Goal: Information Seeking & Learning: Learn about a topic

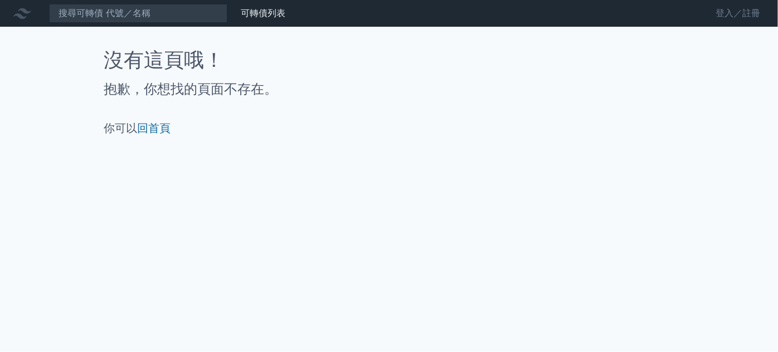
click at [716, 16] on link "登入／註冊" at bounding box center [737, 13] width 62 height 18
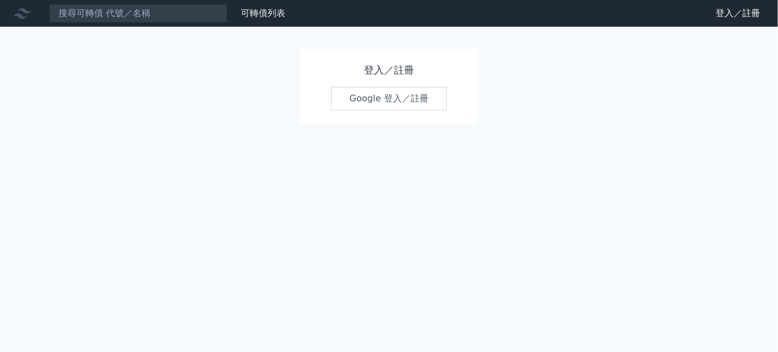
click at [392, 94] on link "Google 登入／註冊" at bounding box center [389, 98] width 116 height 23
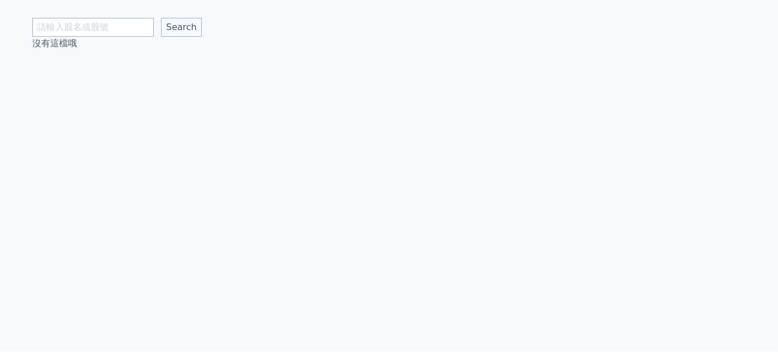
click at [138, 25] on input "text" at bounding box center [92, 27] width 121 height 19
type input "廣鏵"
click at [161, 18] on input "Search" at bounding box center [181, 27] width 41 height 19
click at [74, 29] on input "text" at bounding box center [92, 27] width 121 height 19
type input "廣華"
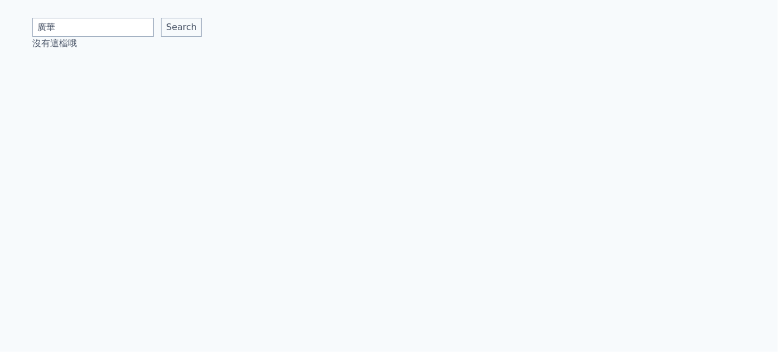
click at [161, 18] on input "Search" at bounding box center [181, 27] width 41 height 19
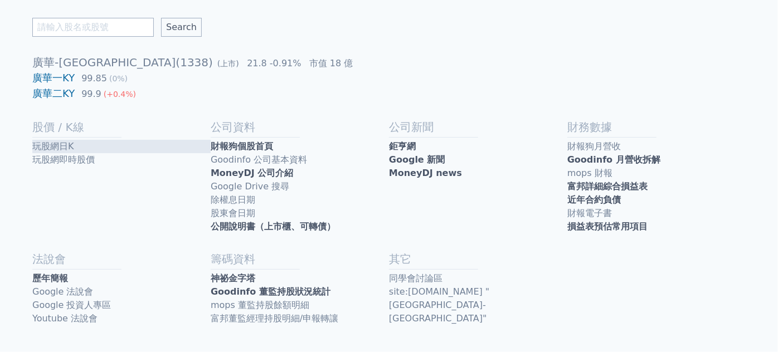
click at [66, 141] on link "玩股網日K" at bounding box center [121, 146] width 178 height 13
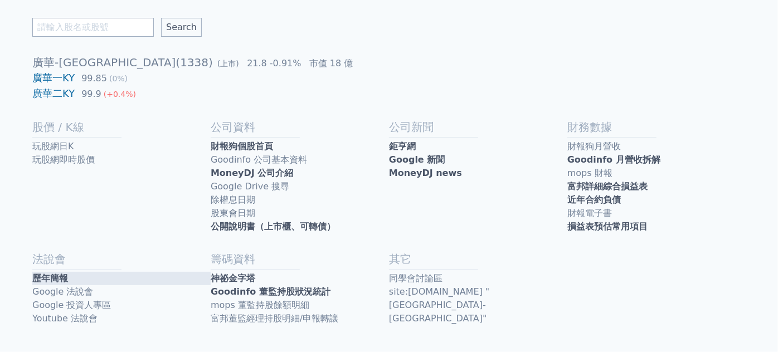
click at [72, 274] on link "歷年簡報" at bounding box center [121, 278] width 178 height 13
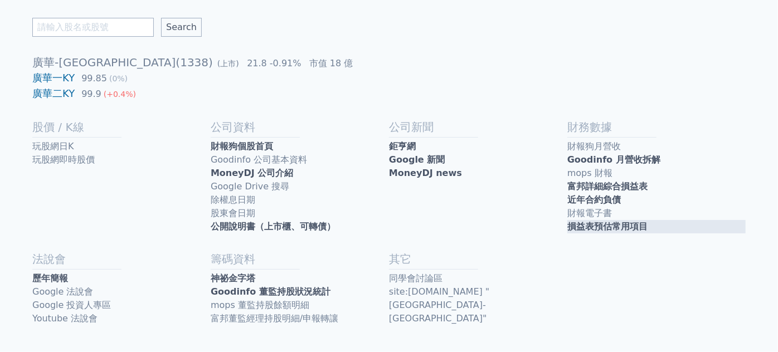
click at [642, 230] on link "損益表預估常用項目" at bounding box center [656, 226] width 178 height 13
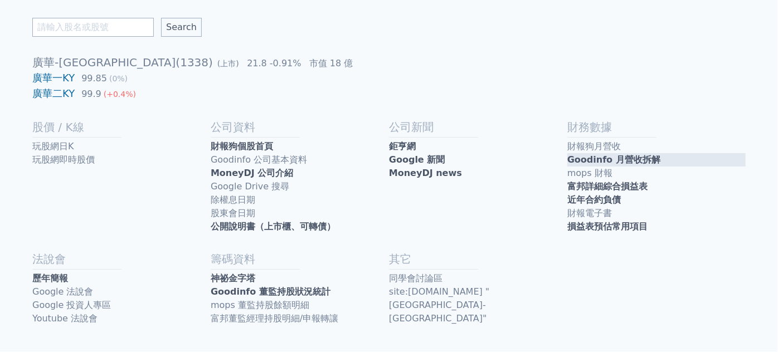
click at [579, 155] on link "Goodinfo 月營收拆解" at bounding box center [656, 159] width 178 height 13
click at [591, 149] on link "財報狗月營收" at bounding box center [656, 146] width 178 height 13
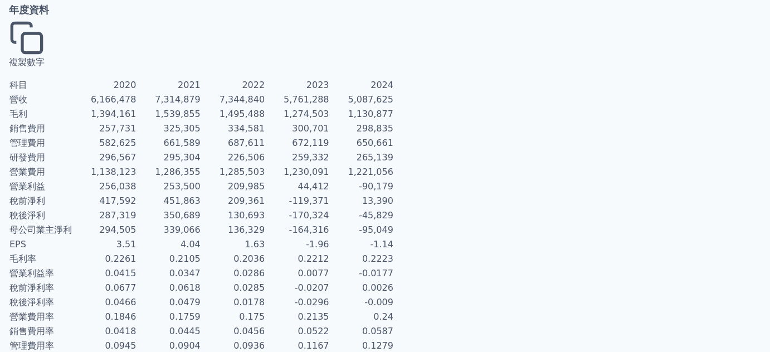
click at [45, 30] on button "複製數字" at bounding box center [27, 44] width 36 height 49
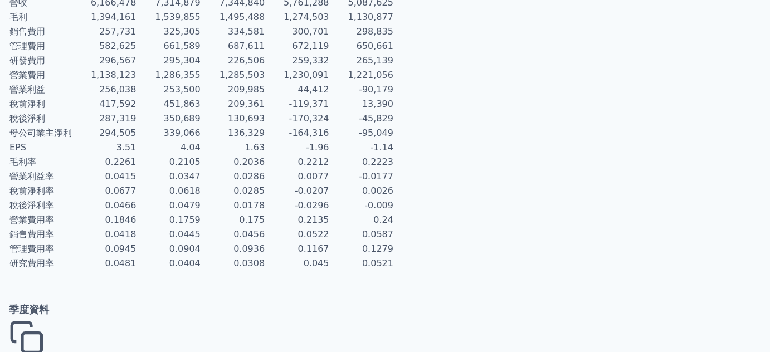
scroll to position [202, 0]
